Goal: Navigation & Orientation: Find specific page/section

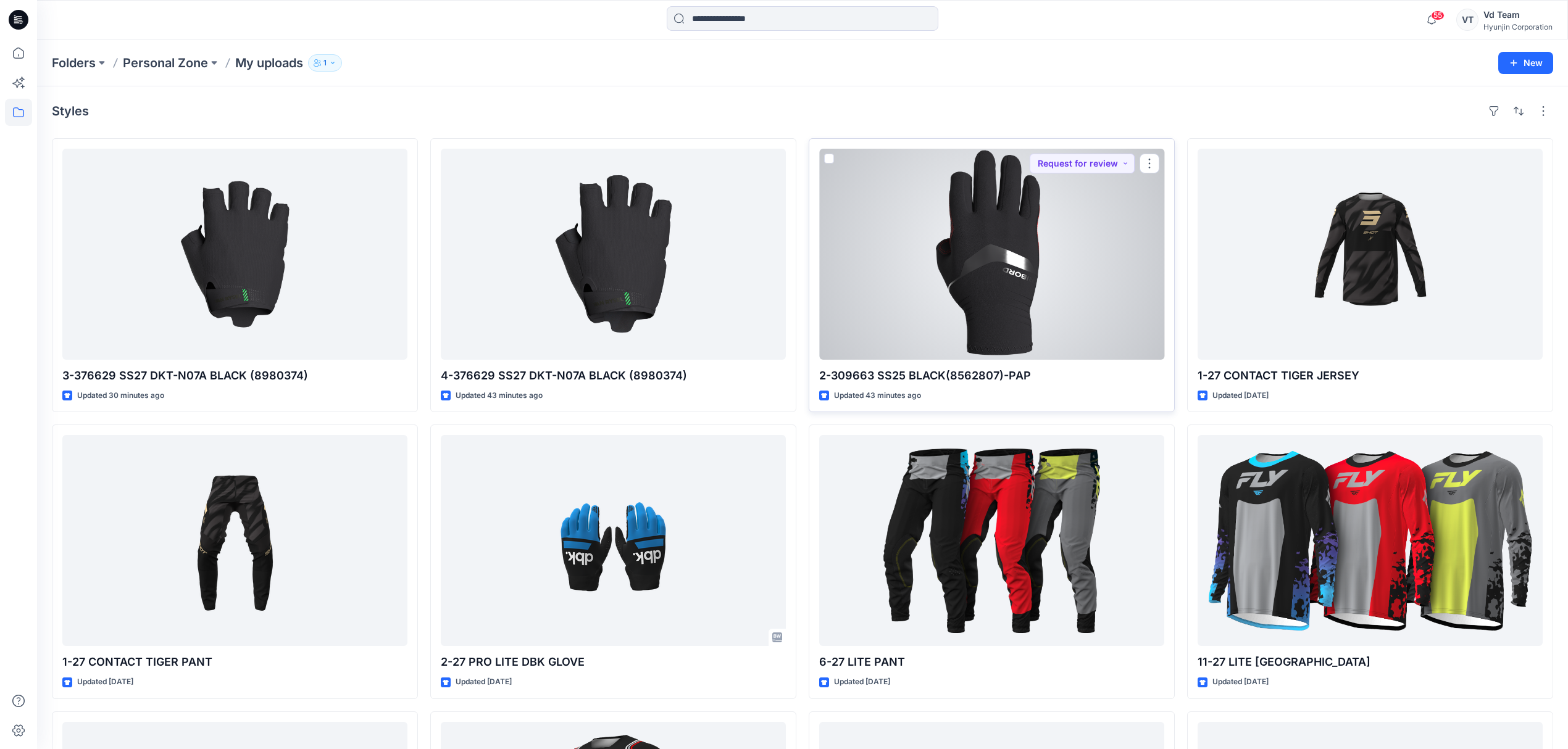
click at [1097, 240] on div at bounding box center [992, 254] width 345 height 211
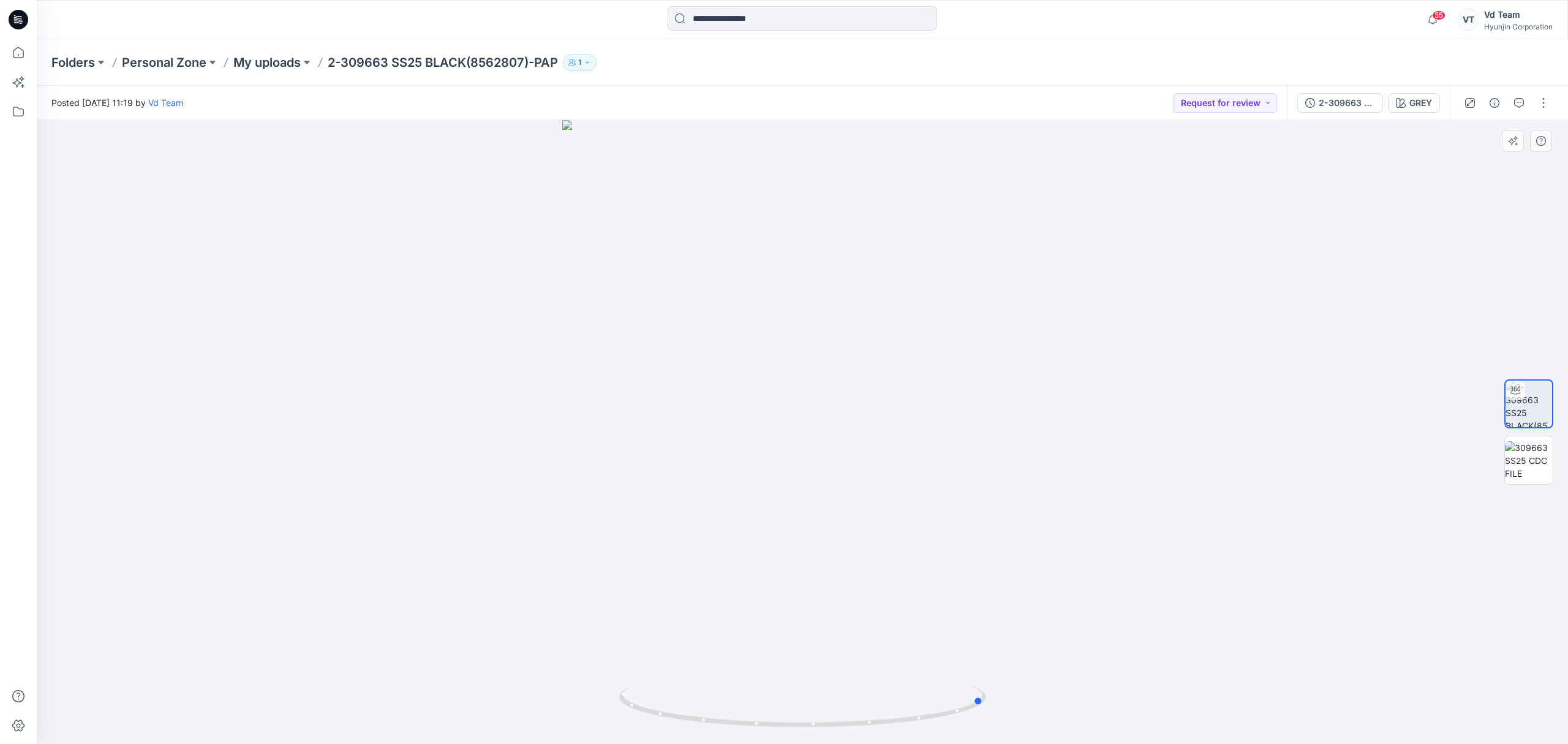
drag, startPoint x: 823, startPoint y: 711, endPoint x: 271, endPoint y: 656, distance: 554.7
click at [271, 656] on div at bounding box center [802, 432] width 1532 height 624
click at [273, 59] on p "My uploads" at bounding box center [267, 62] width 68 height 17
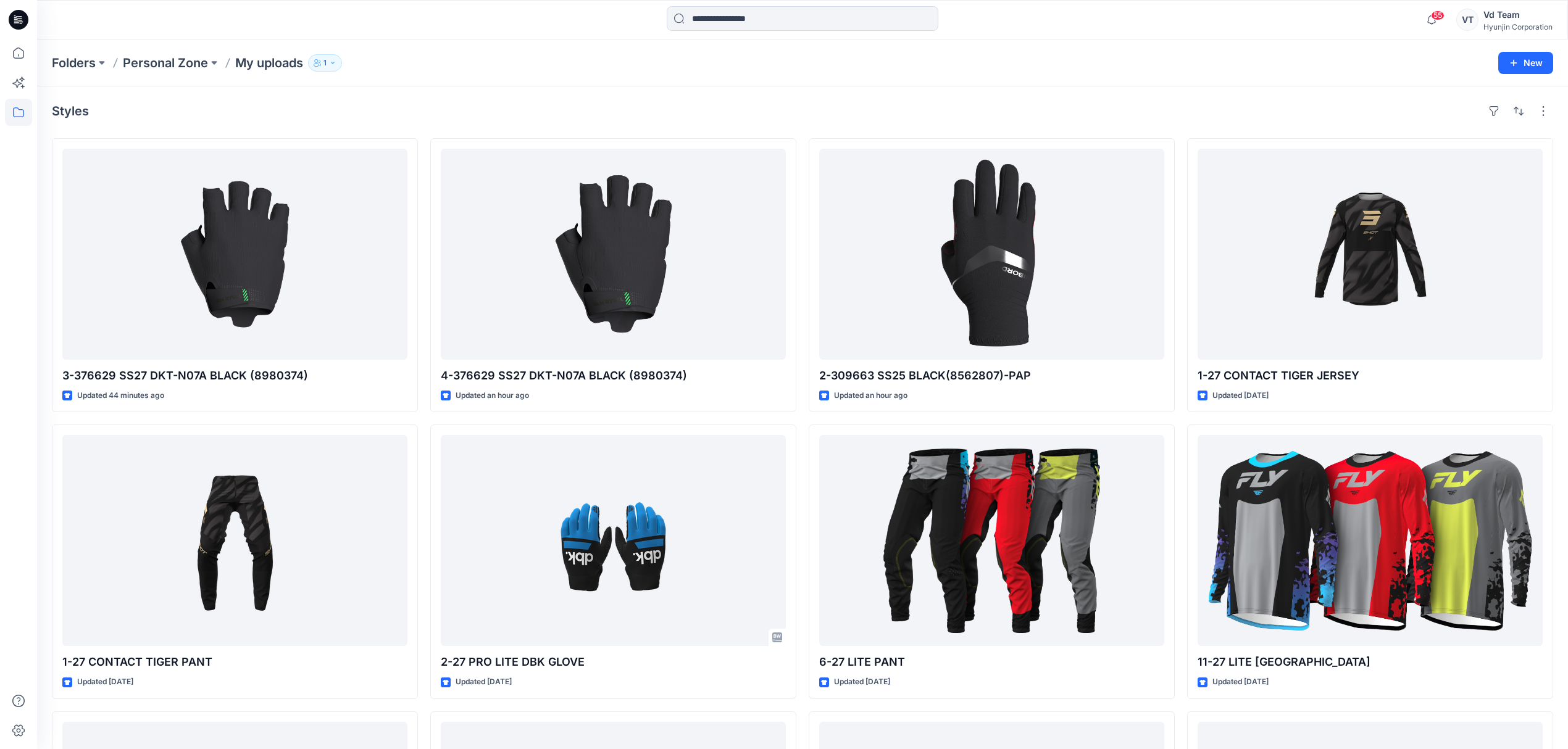
click at [1018, 99] on div "Styles 3-376629 SS27 DKT-N07A BLACK (8980374) Updated 44 minutes ago 1-27 CONTA…" at bounding box center [802, 565] width 1531 height 959
click at [77, 65] on p "Folders" at bounding box center [74, 63] width 44 height 17
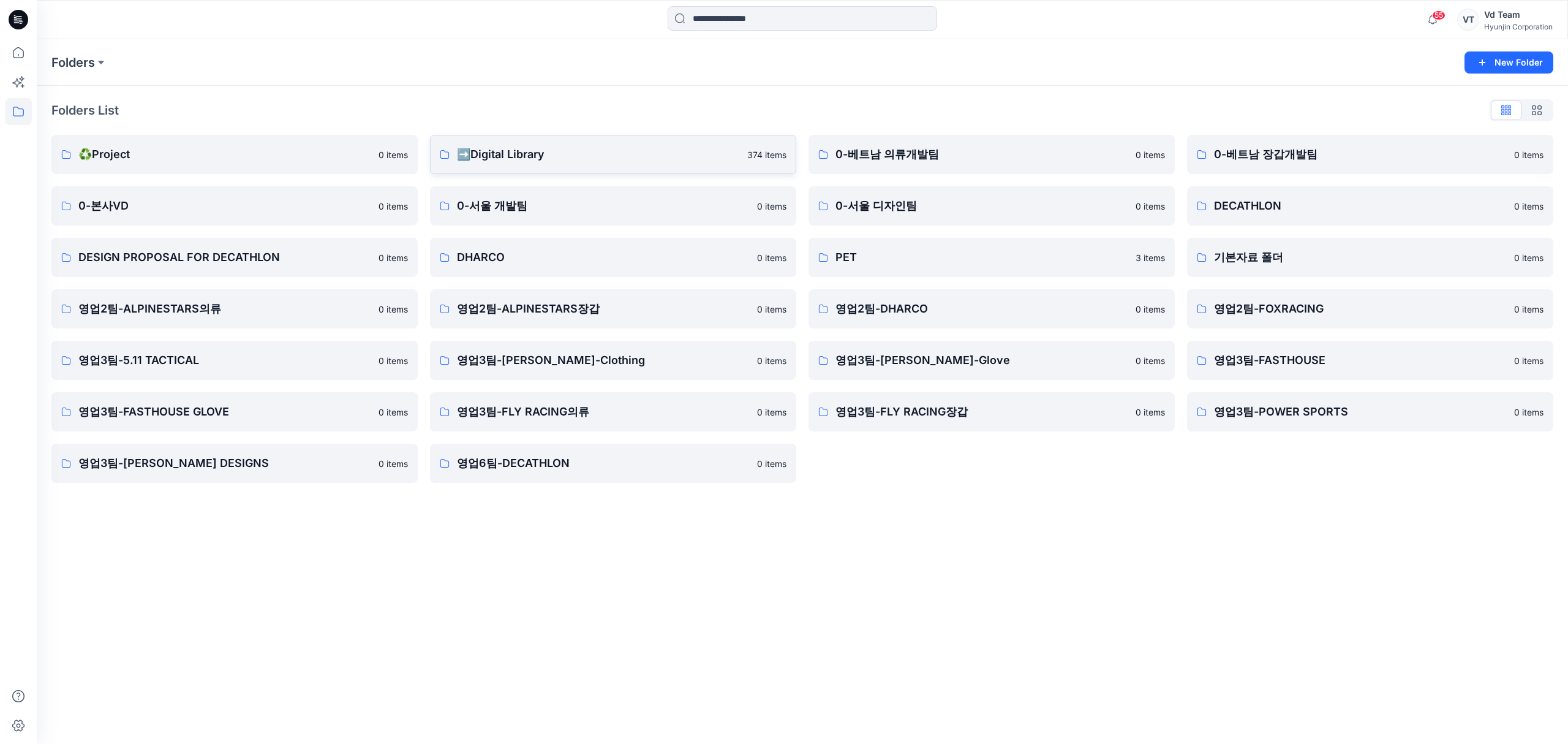
click at [616, 146] on p "➡️Digital Library" at bounding box center [598, 155] width 283 height 17
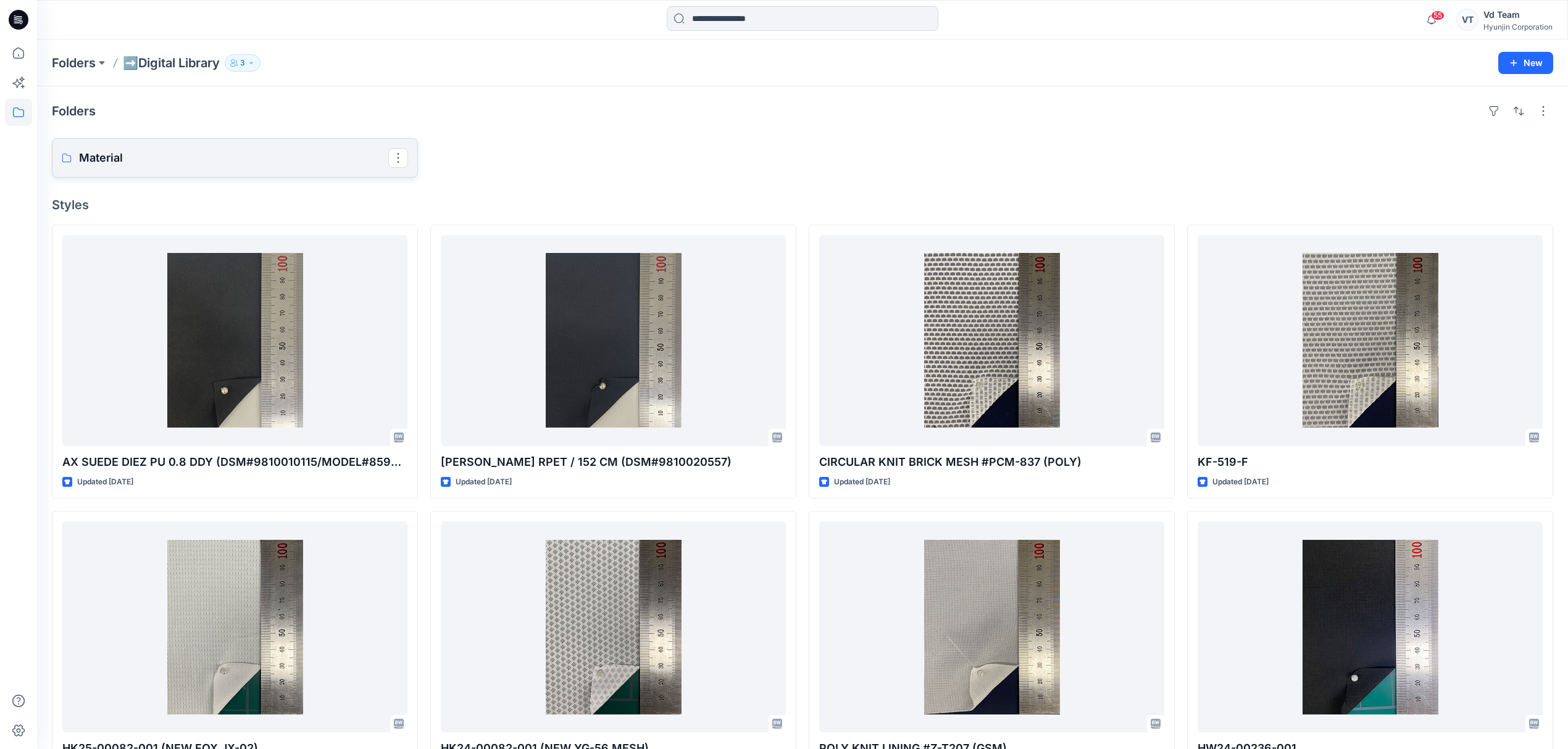
click at [309, 149] on link "Material" at bounding box center [235, 158] width 366 height 39
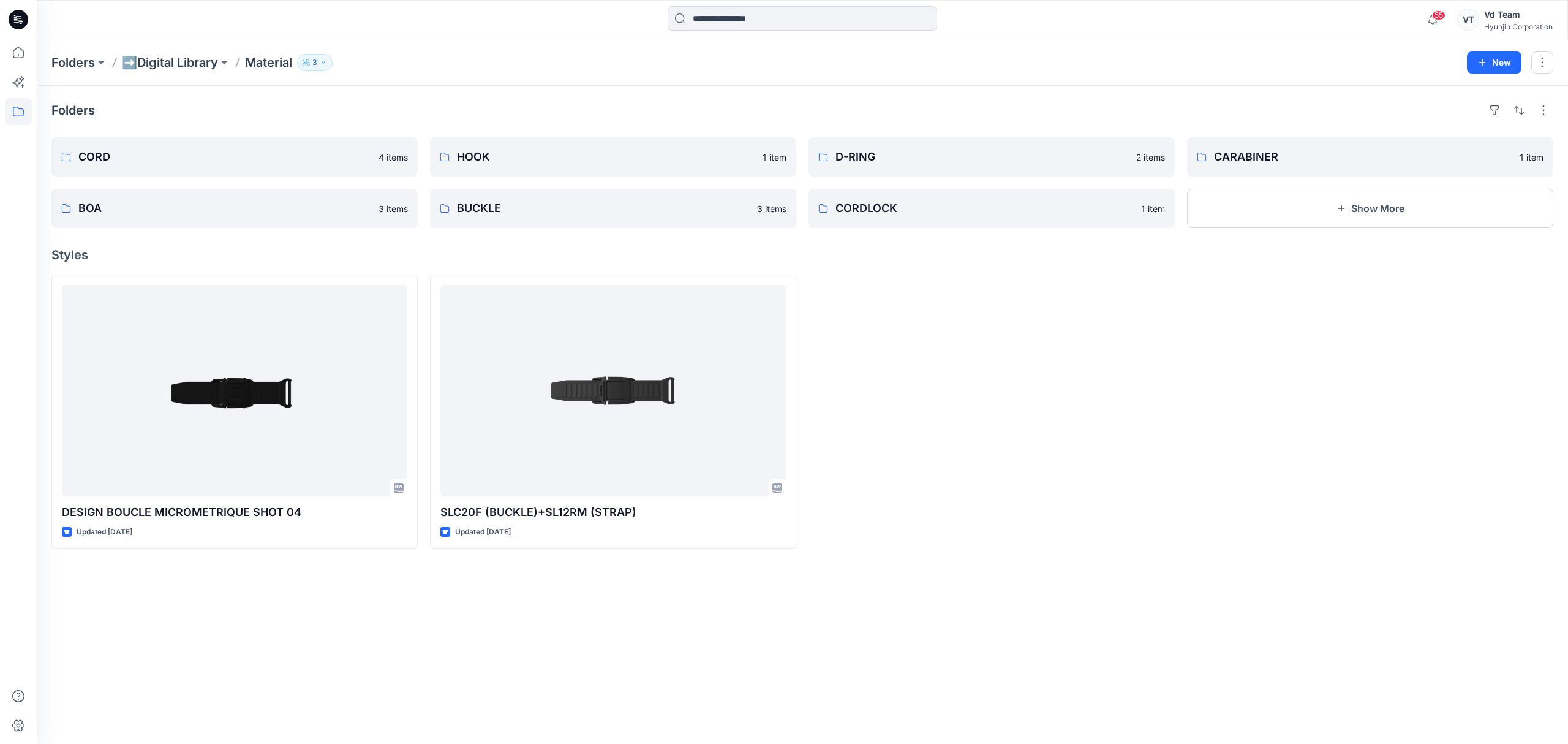
click at [166, 72] on div "Folders ➡️Digital Library Material 3 New" at bounding box center [802, 62] width 1532 height 46
click at [167, 62] on p "➡️Digital Library" at bounding box center [170, 62] width 96 height 17
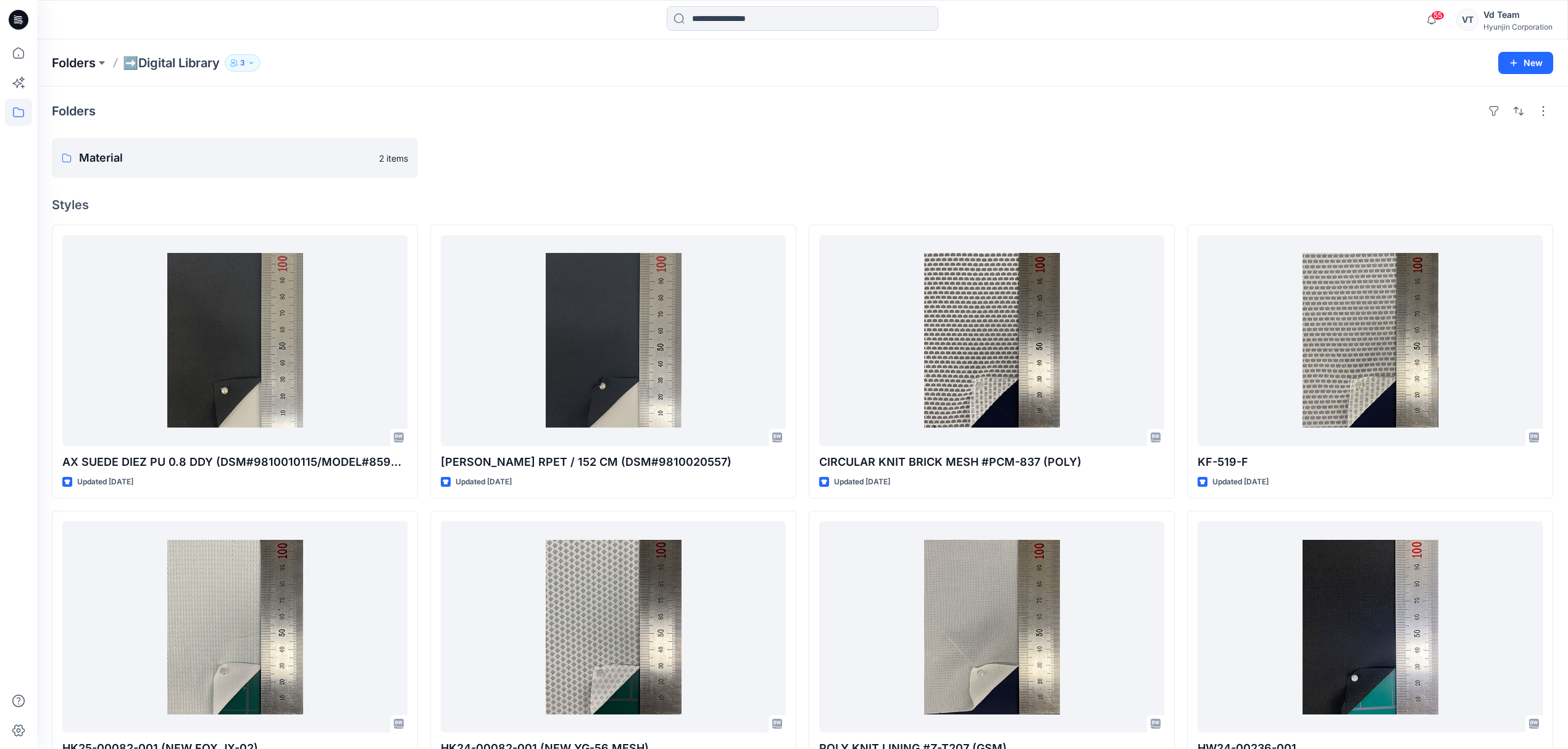
click at [75, 57] on p "Folders" at bounding box center [74, 63] width 44 height 17
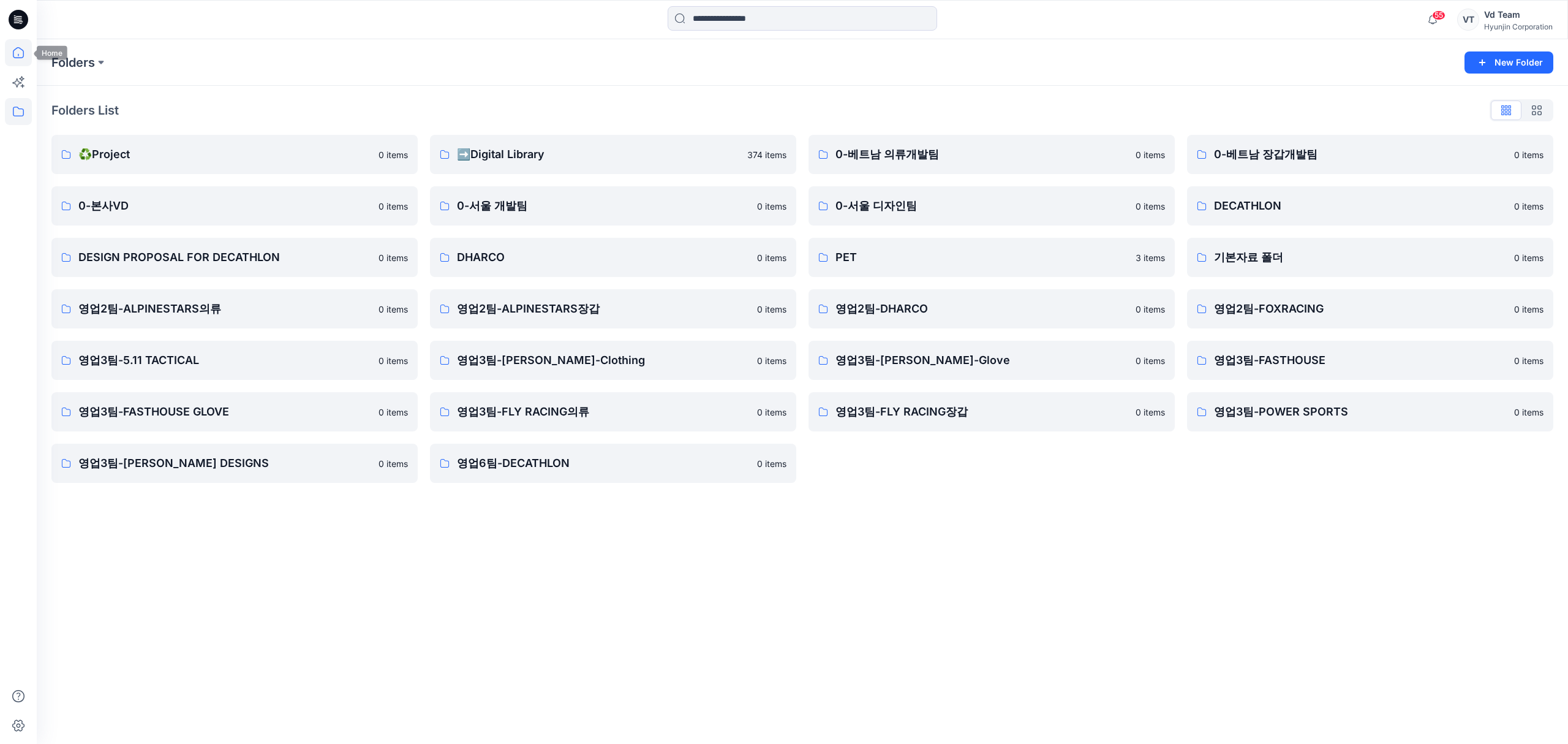
click at [30, 52] on icon at bounding box center [18, 52] width 27 height 27
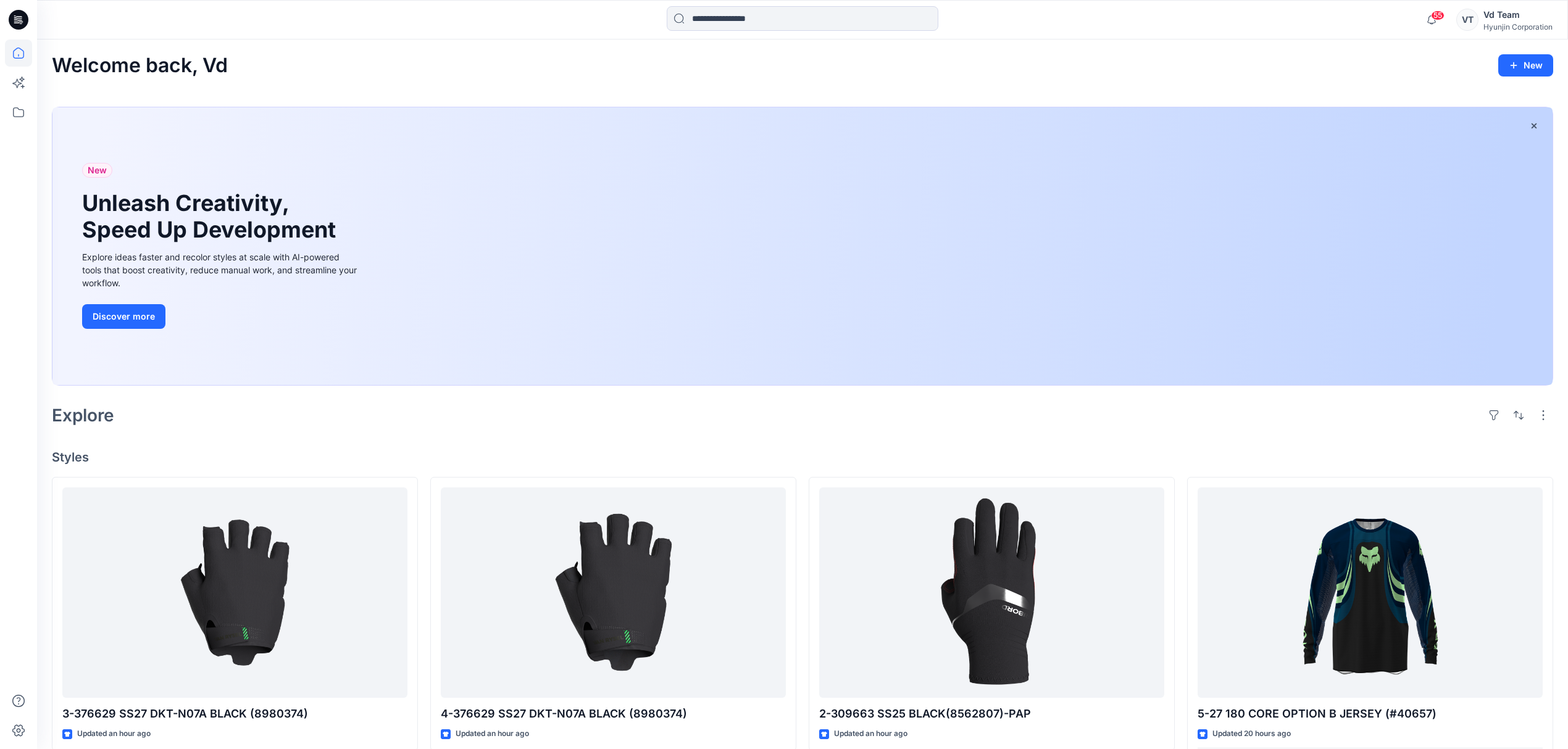
click at [355, 413] on div "Explore" at bounding box center [803, 415] width 1501 height 29
